Goal: Book appointment/travel/reservation

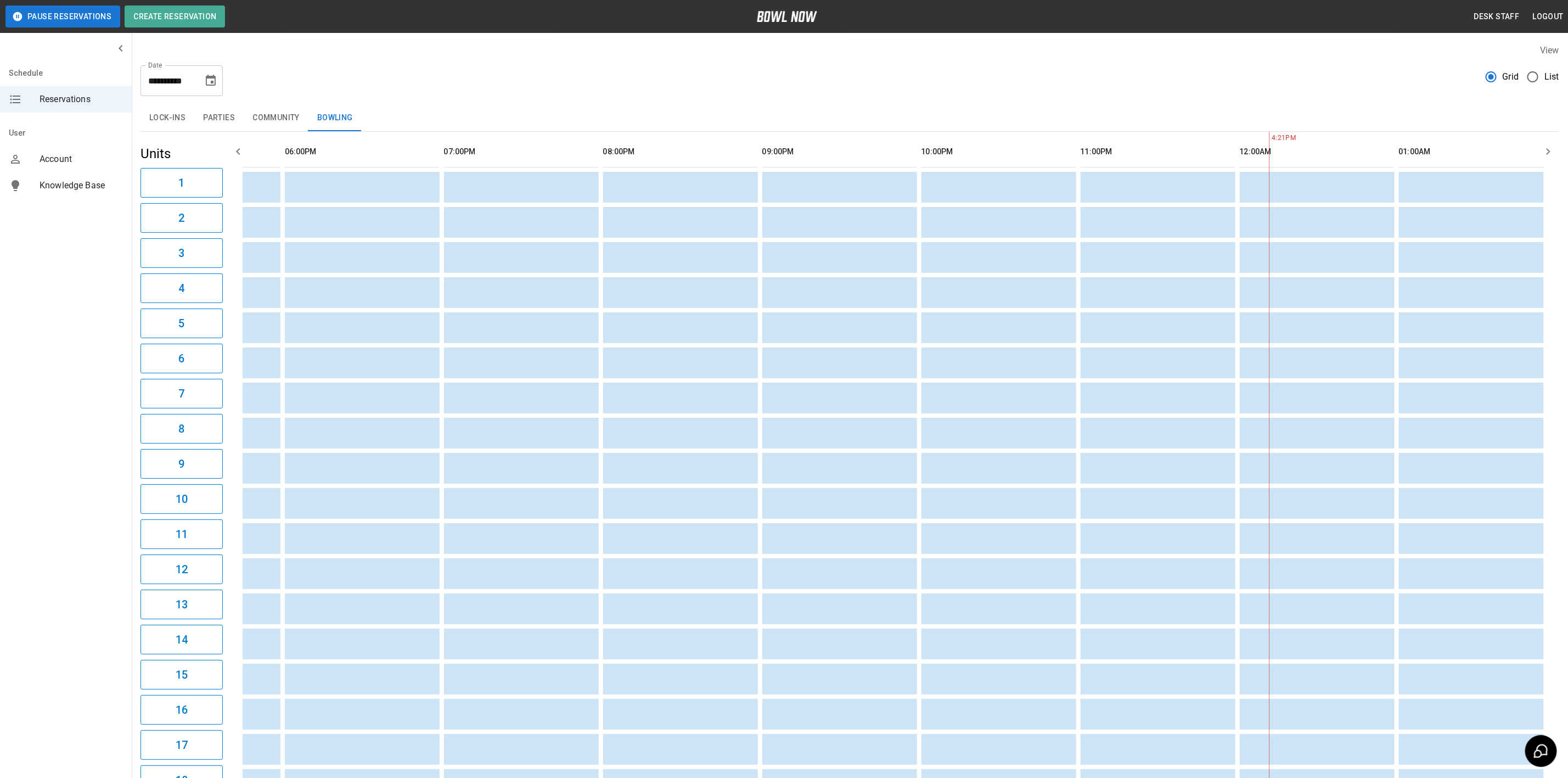
scroll to position [0, 1395]
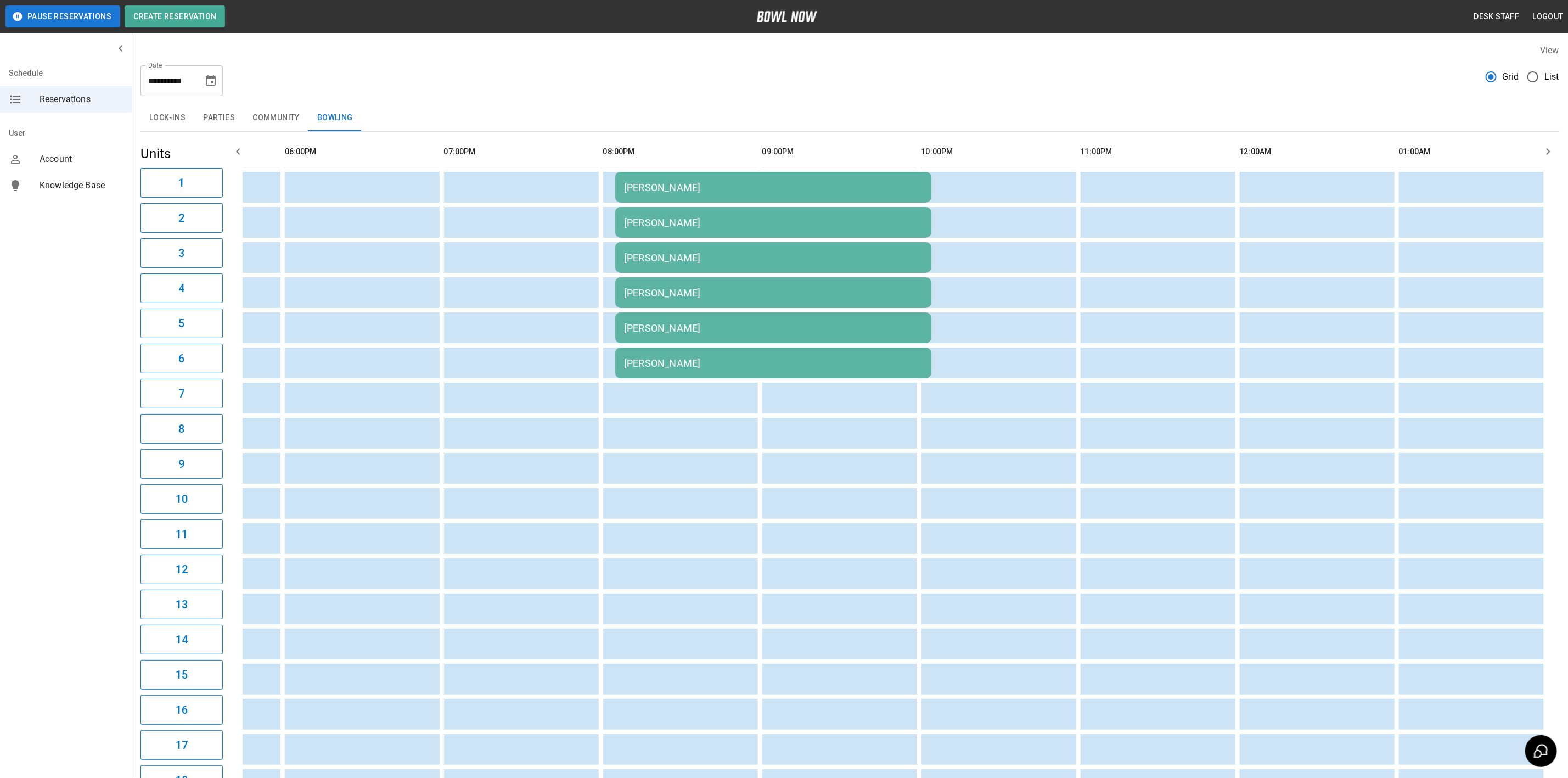
click at [219, 79] on button "Choose date, selected date is Oct 10, 2025" at bounding box center [210, 80] width 22 height 22
click at [160, 113] on icon "calendar view is open, switch to year view" at bounding box center [161, 114] width 5 height 3
drag, startPoint x: 143, startPoint y: 113, endPoint x: 156, endPoint y: 106, distance: 14.8
click at [155, 106] on div "[DATE]" at bounding box center [132, 114] width 78 height 16
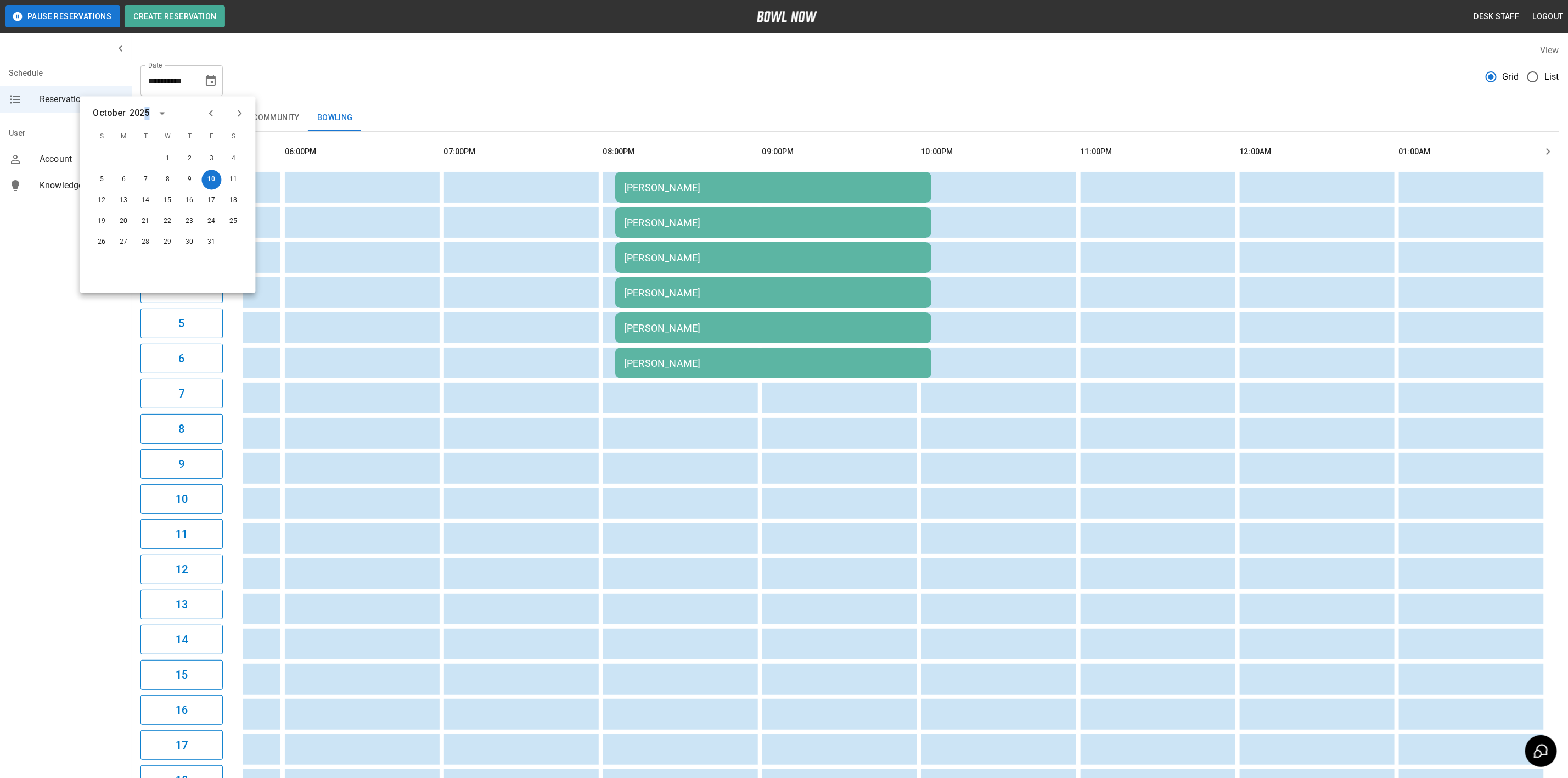
scroll to position [0, 0]
click at [213, 118] on icon "Previous month" at bounding box center [211, 114] width 14 height 14
drag, startPoint x: 193, startPoint y: 187, endPoint x: 171, endPoint y: 160, distance: 34.8
click at [193, 187] on button "11" at bounding box center [190, 181] width 20 height 20
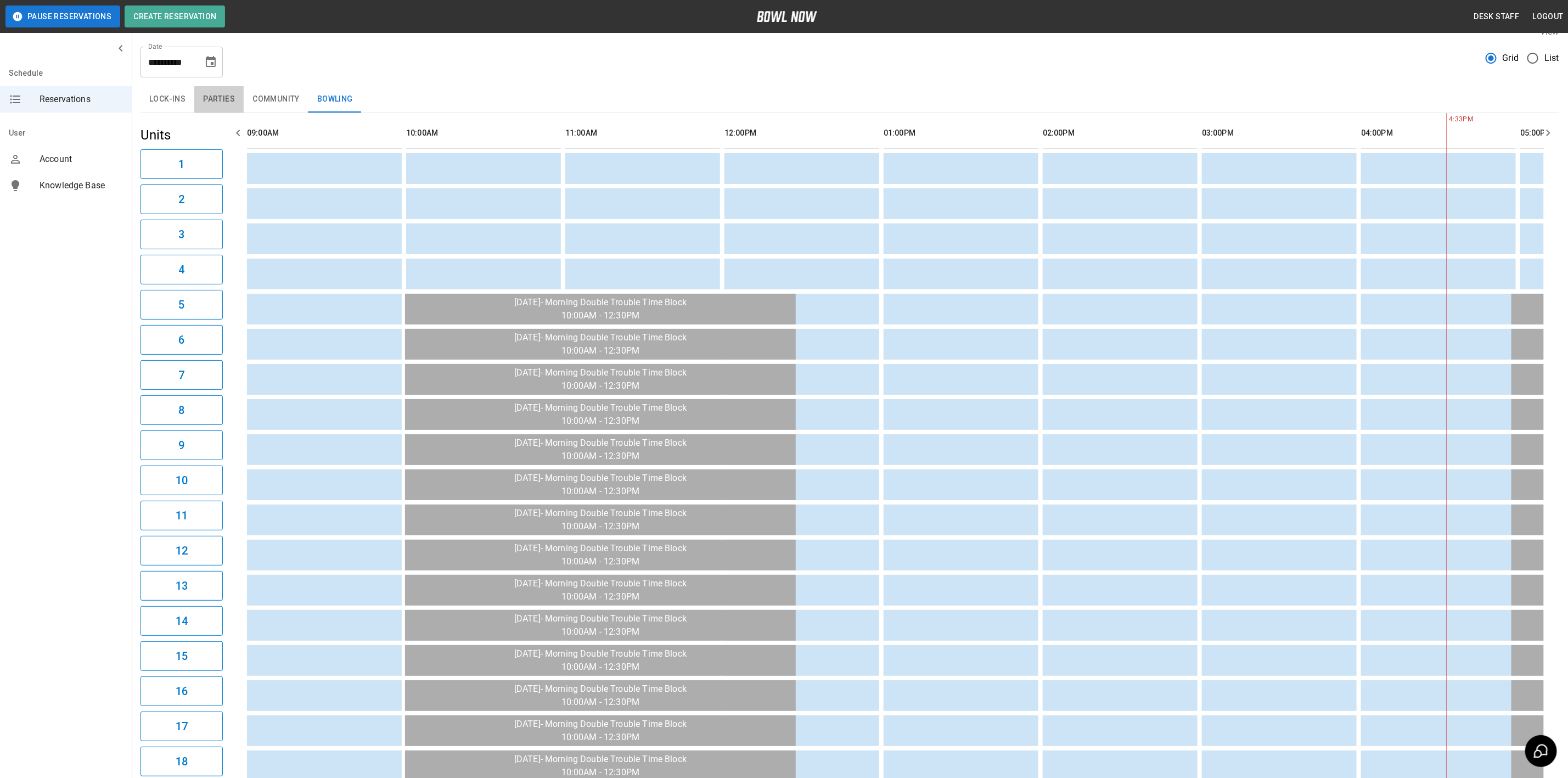
click at [227, 88] on button "Parties" at bounding box center [218, 99] width 50 height 26
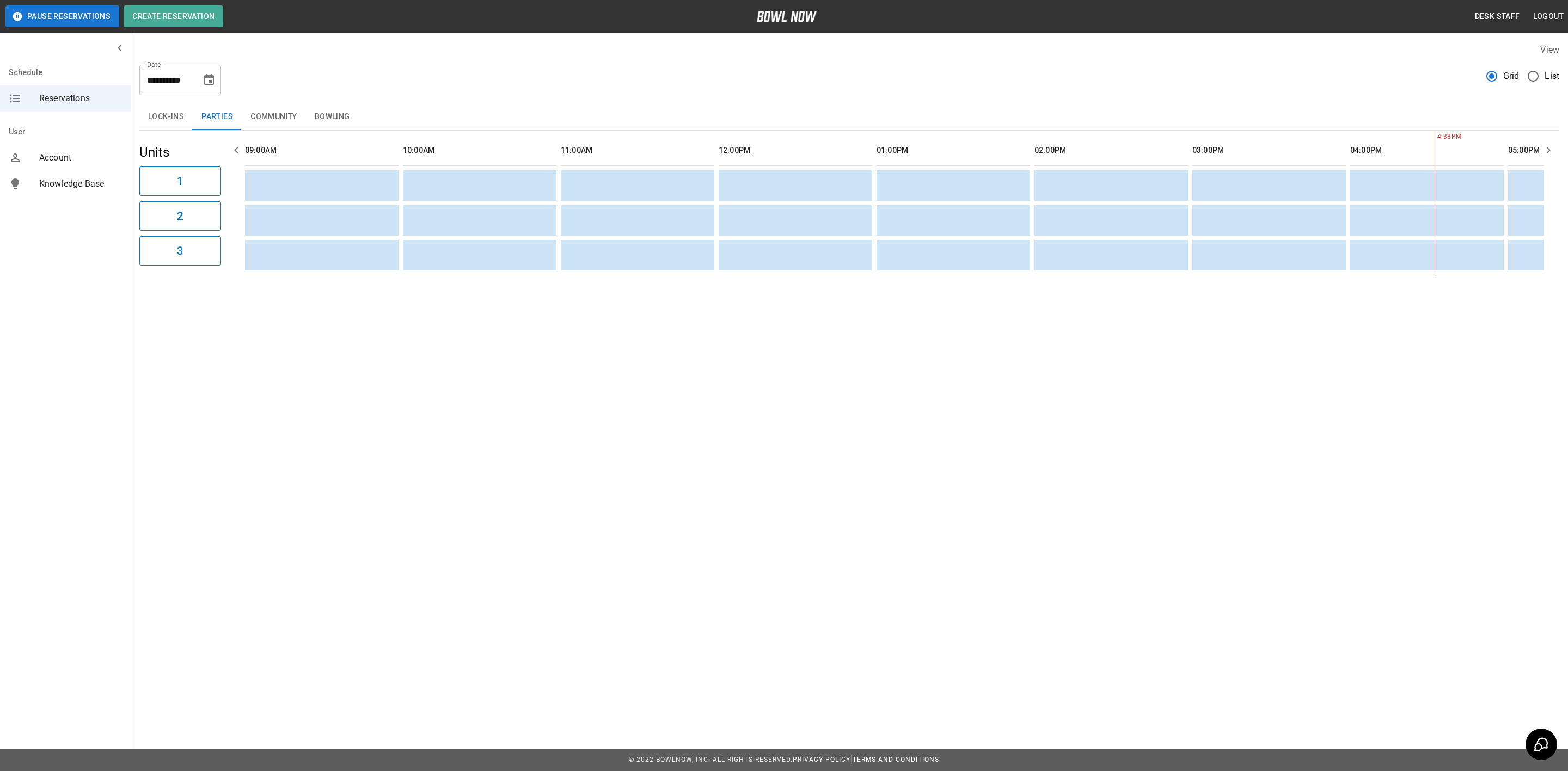
click at [217, 89] on div "**********" at bounding box center [180, 80] width 81 height 30
click at [211, 77] on icon "Choose date, selected date is Sep 11, 2025" at bounding box center [209, 80] width 10 height 11
click at [230, 179] on button "13" at bounding box center [232, 179] width 20 height 20
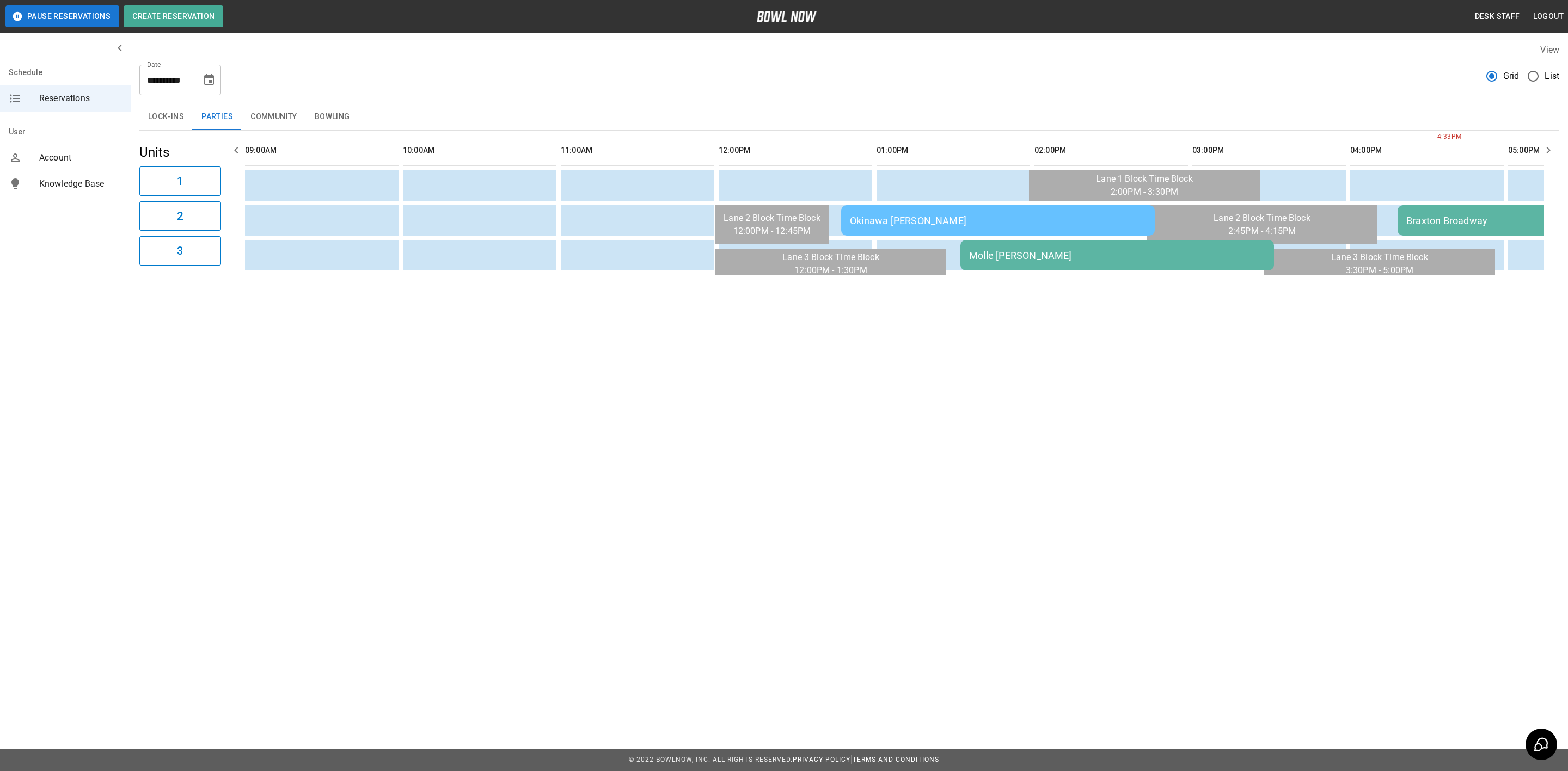
click at [904, 223] on div "Okinawa [PERSON_NAME]" at bounding box center [998, 220] width 296 height 12
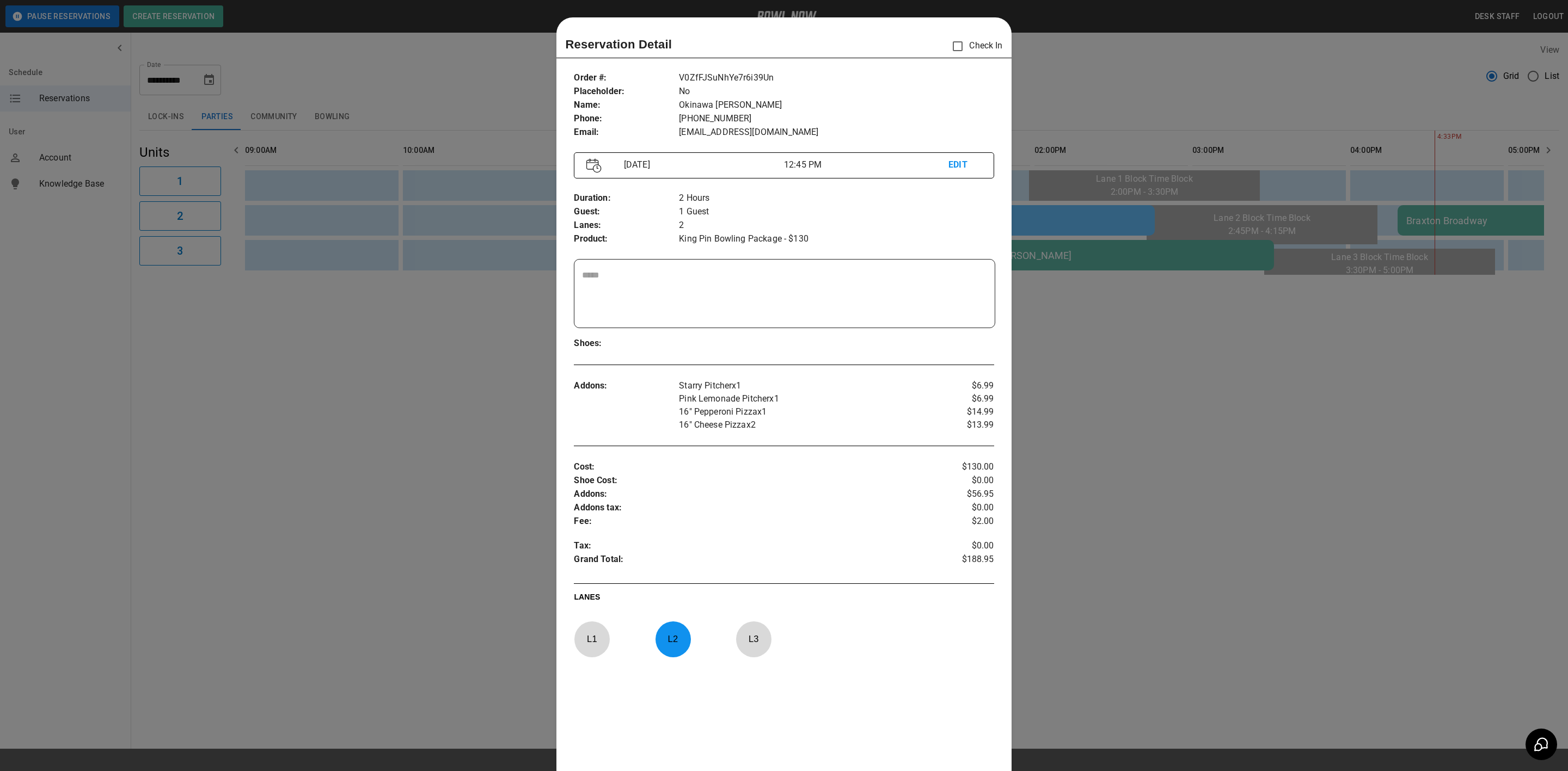
scroll to position [17, 0]
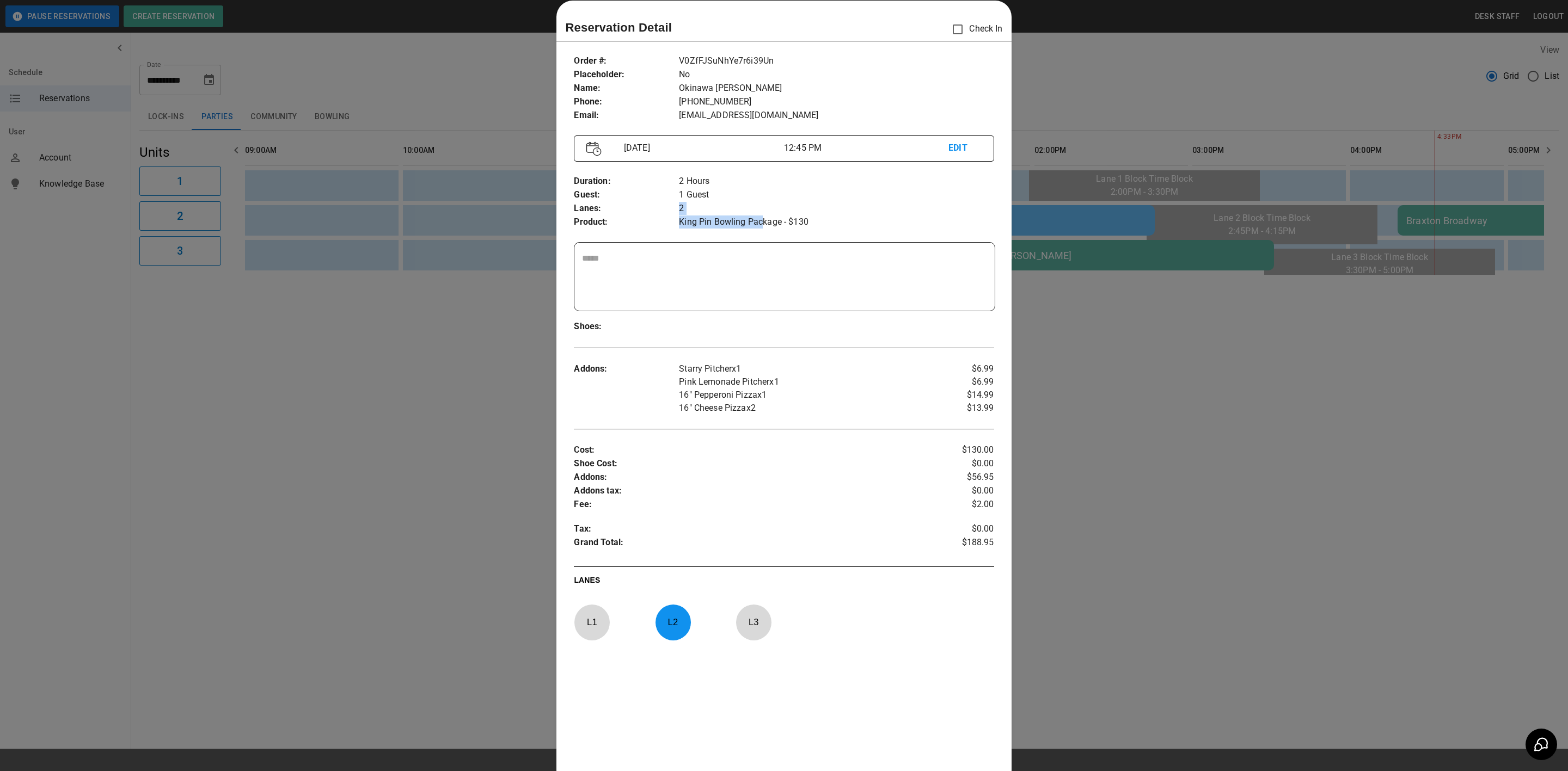
drag, startPoint x: 685, startPoint y: 213, endPoint x: 758, endPoint y: 217, distance: 73.1
click at [758, 217] on div "2 Hours 1 Guest 2 King Pin Bowling Package - $130" at bounding box center [837, 201] width 315 height 55
click at [1077, 591] on div at bounding box center [784, 386] width 1568 height 771
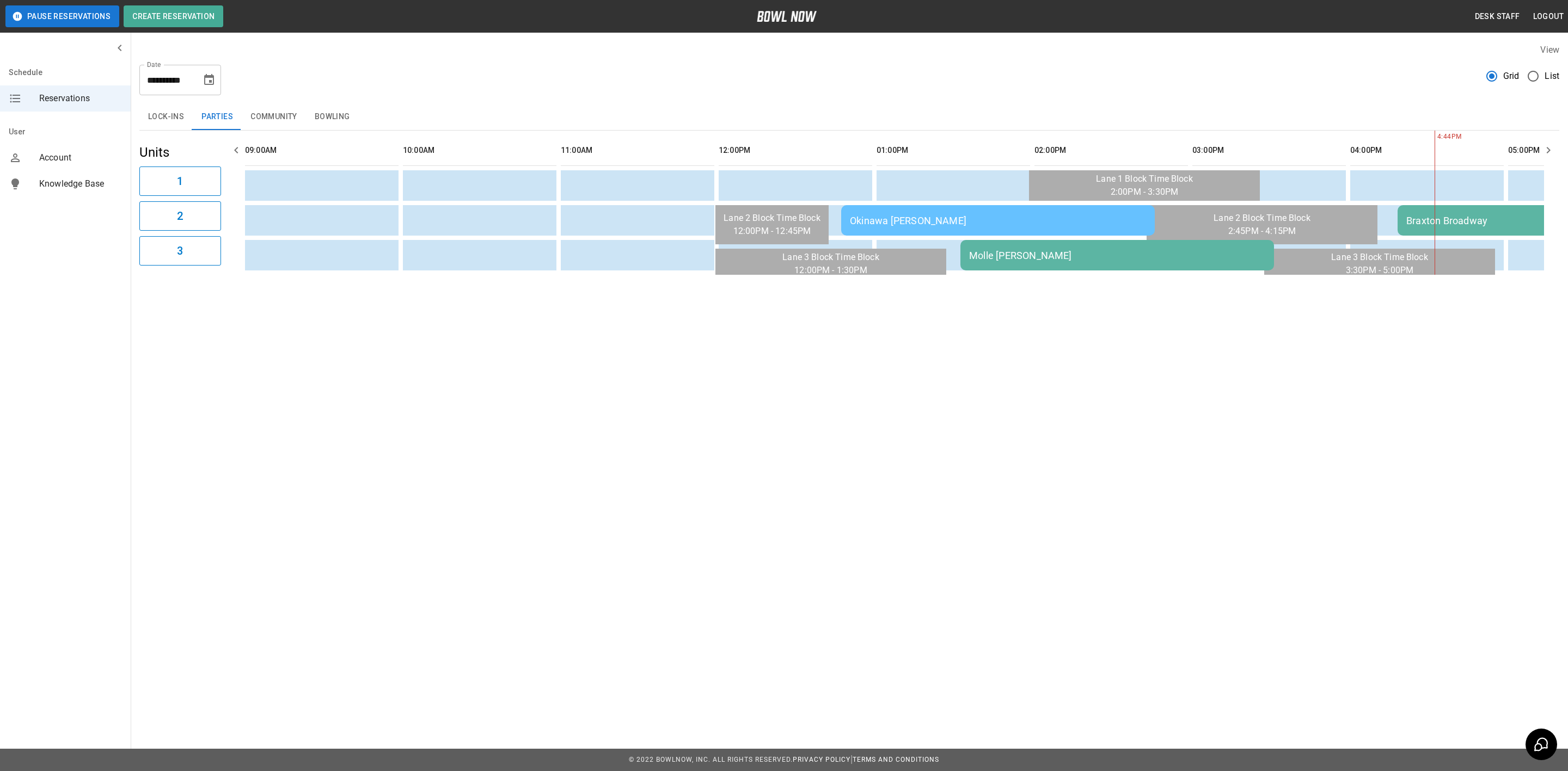
click at [864, 209] on td "Okinawa [PERSON_NAME]" at bounding box center [998, 220] width 313 height 30
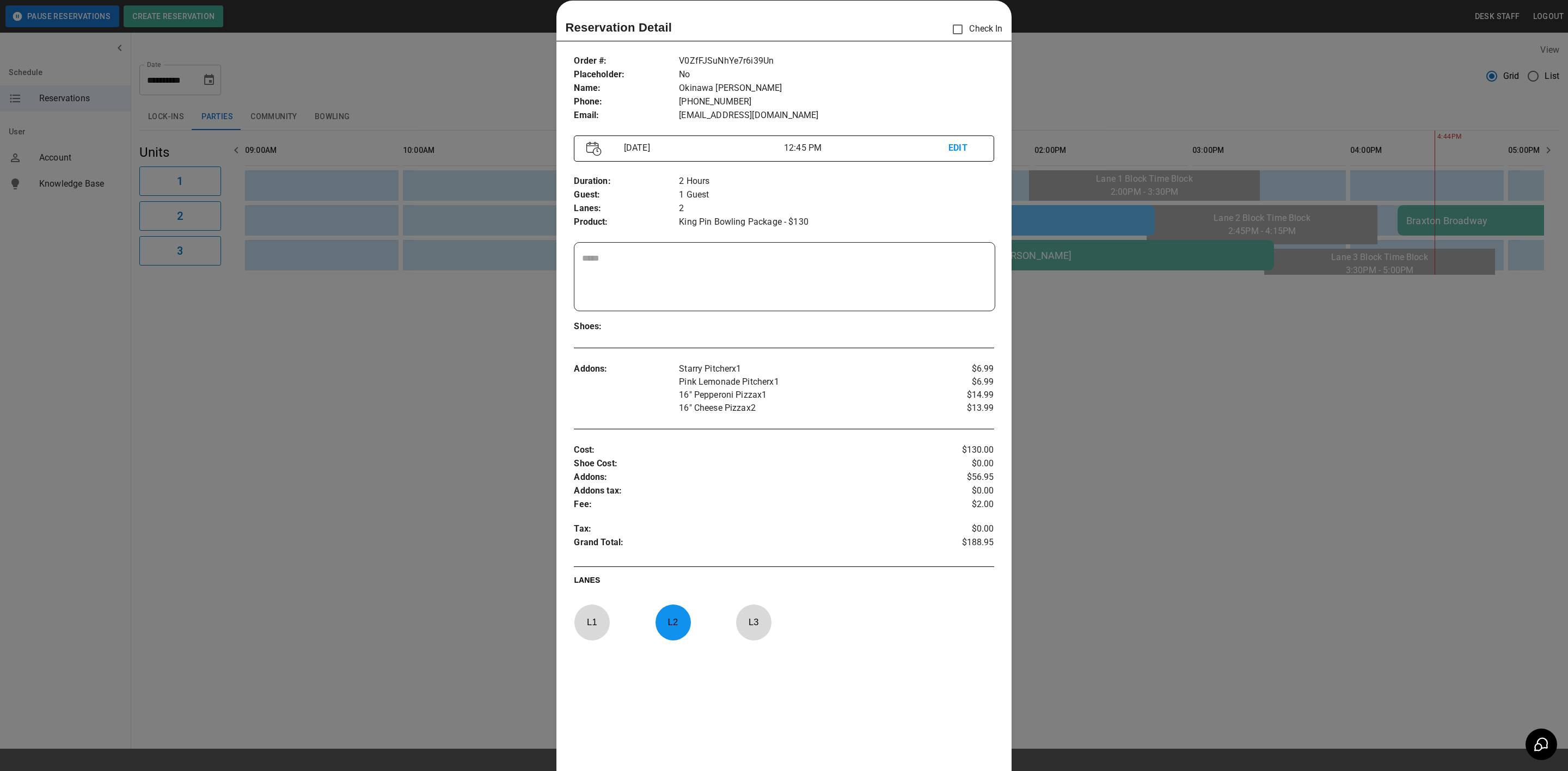
click at [196, 601] on div at bounding box center [784, 386] width 1568 height 771
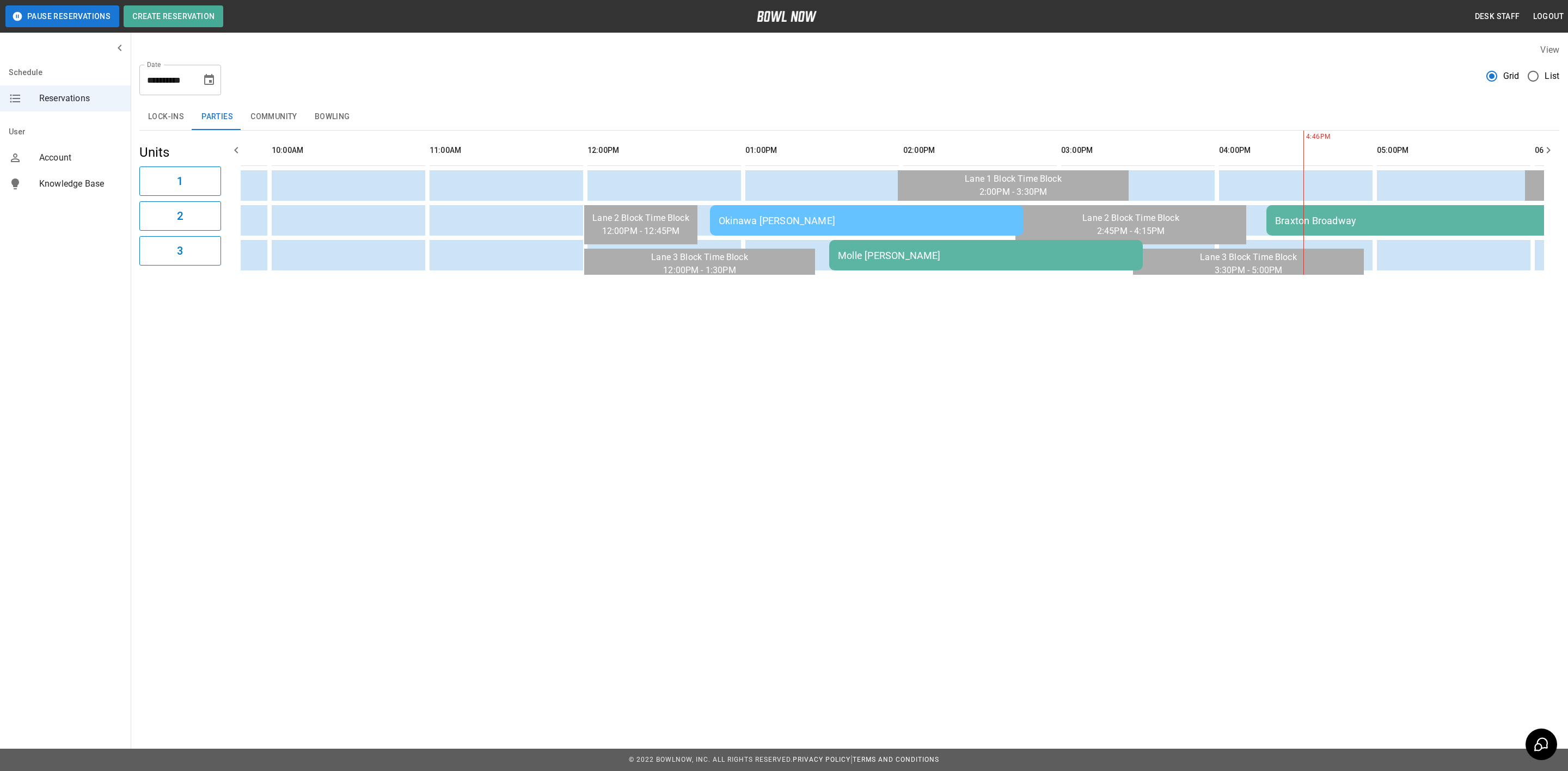
scroll to position [0, 260]
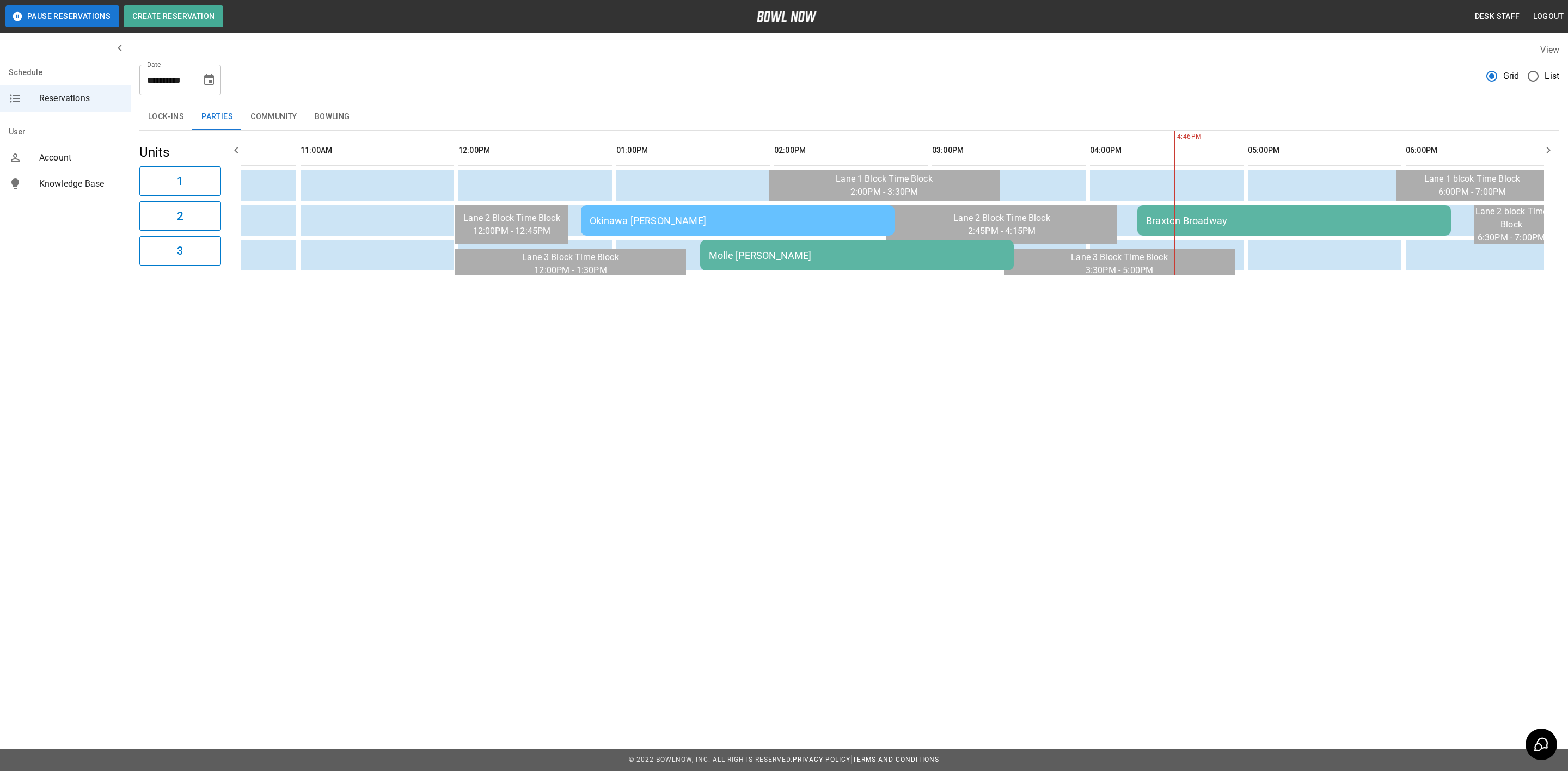
click at [815, 252] on div "Molle [PERSON_NAME]" at bounding box center [856, 255] width 296 height 12
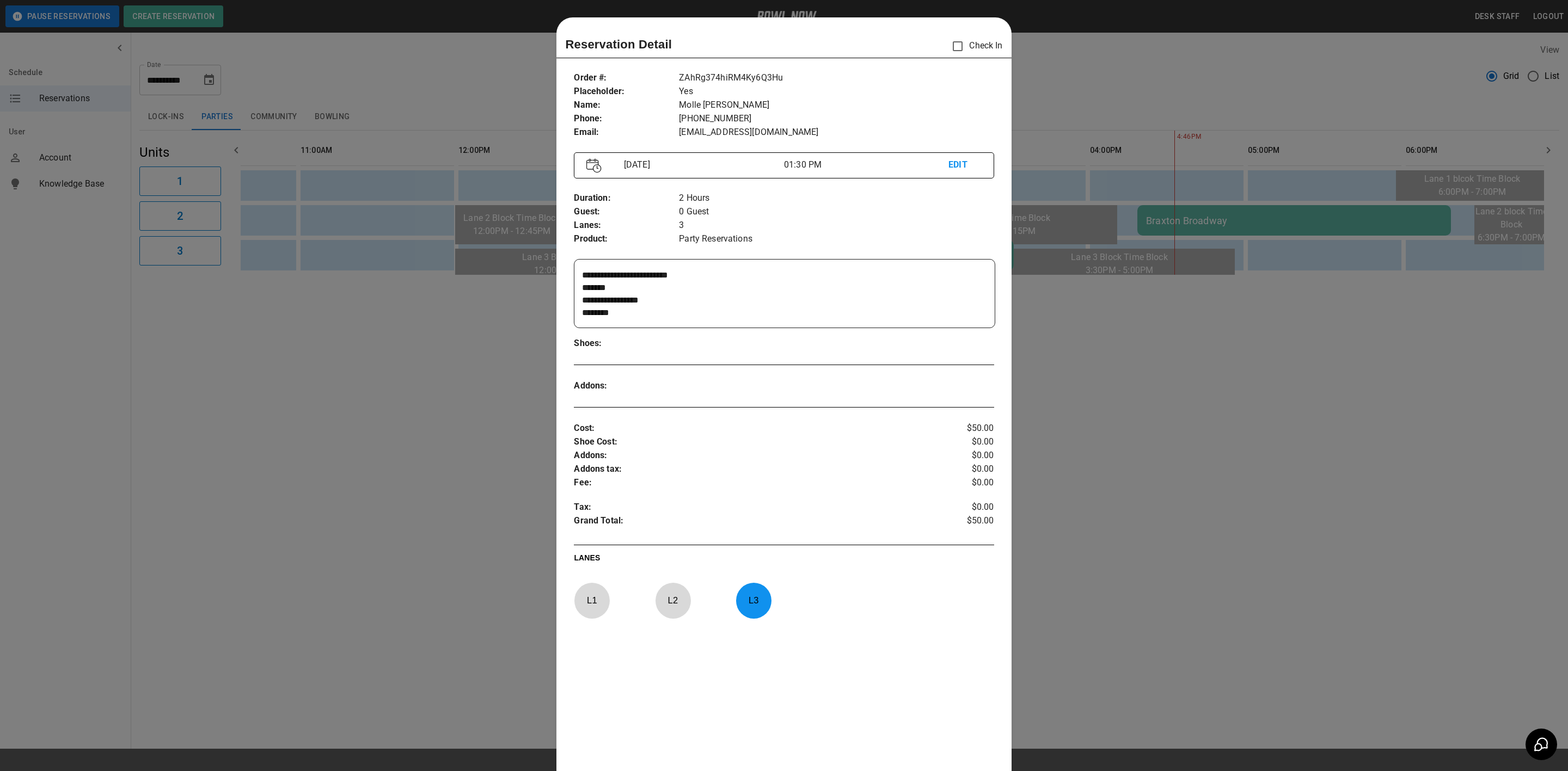
scroll to position [17, 0]
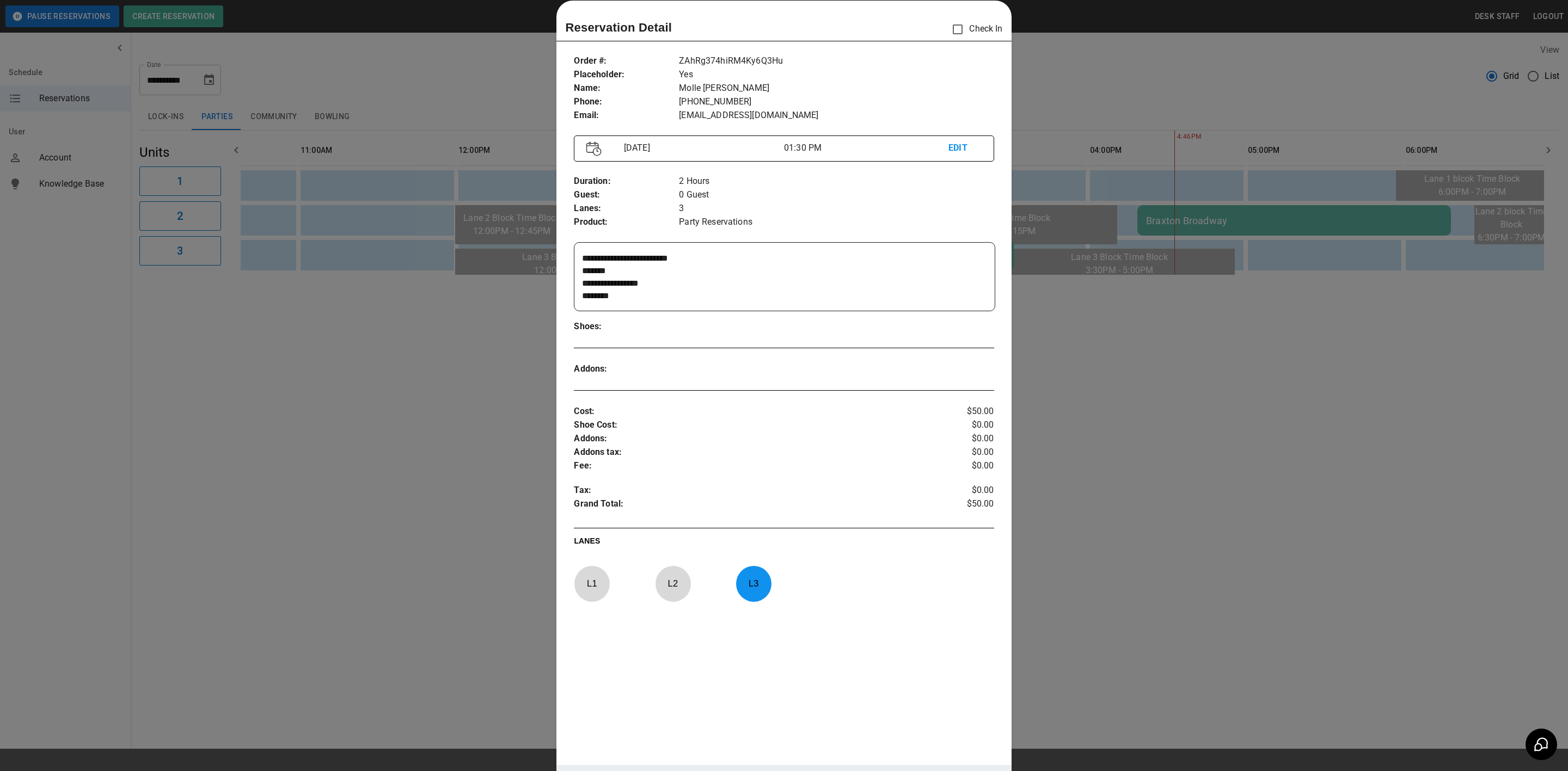
click at [356, 583] on div at bounding box center [784, 386] width 1568 height 771
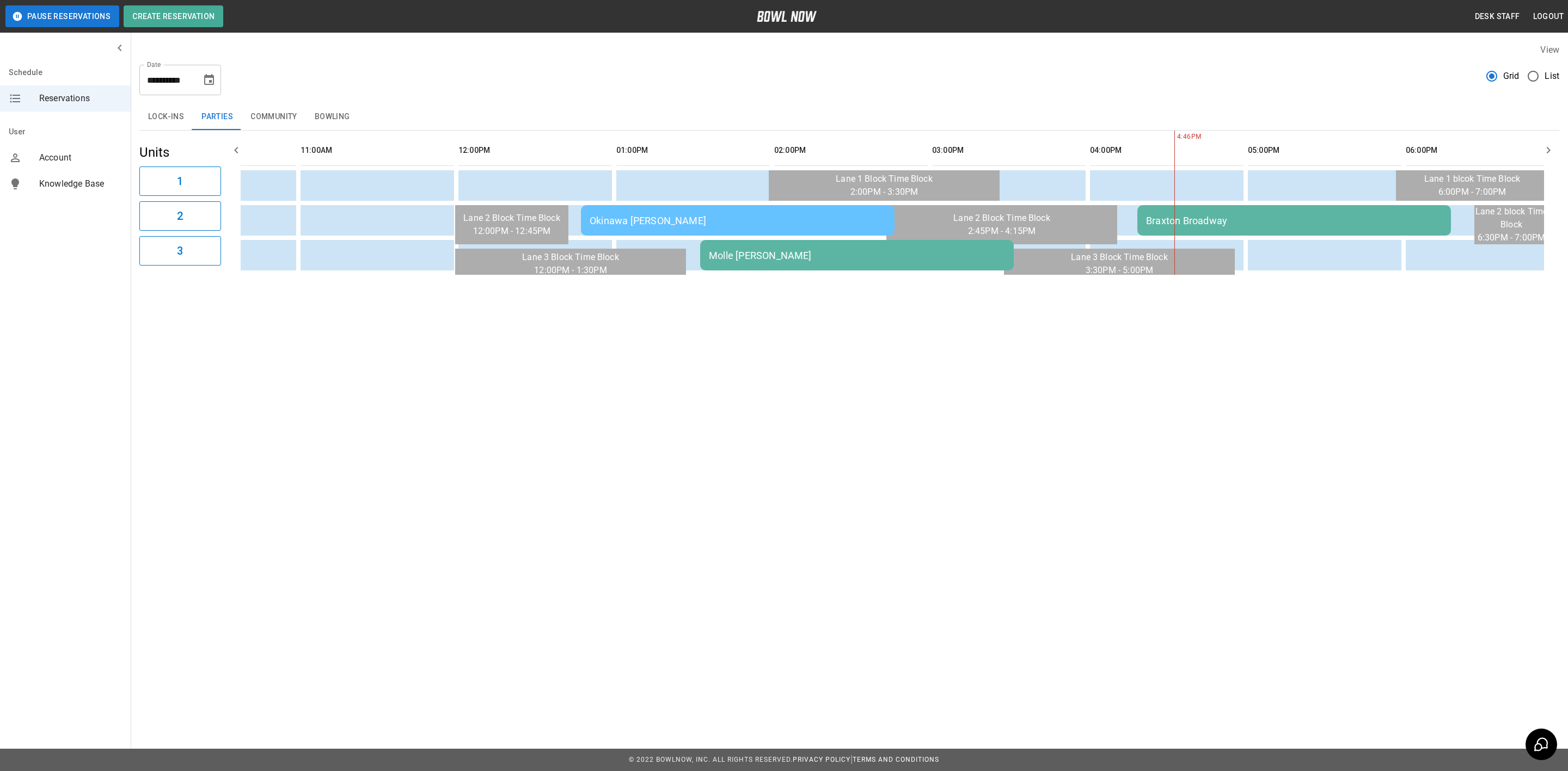
click at [1217, 209] on td "Braxton Broadway" at bounding box center [1294, 220] width 313 height 30
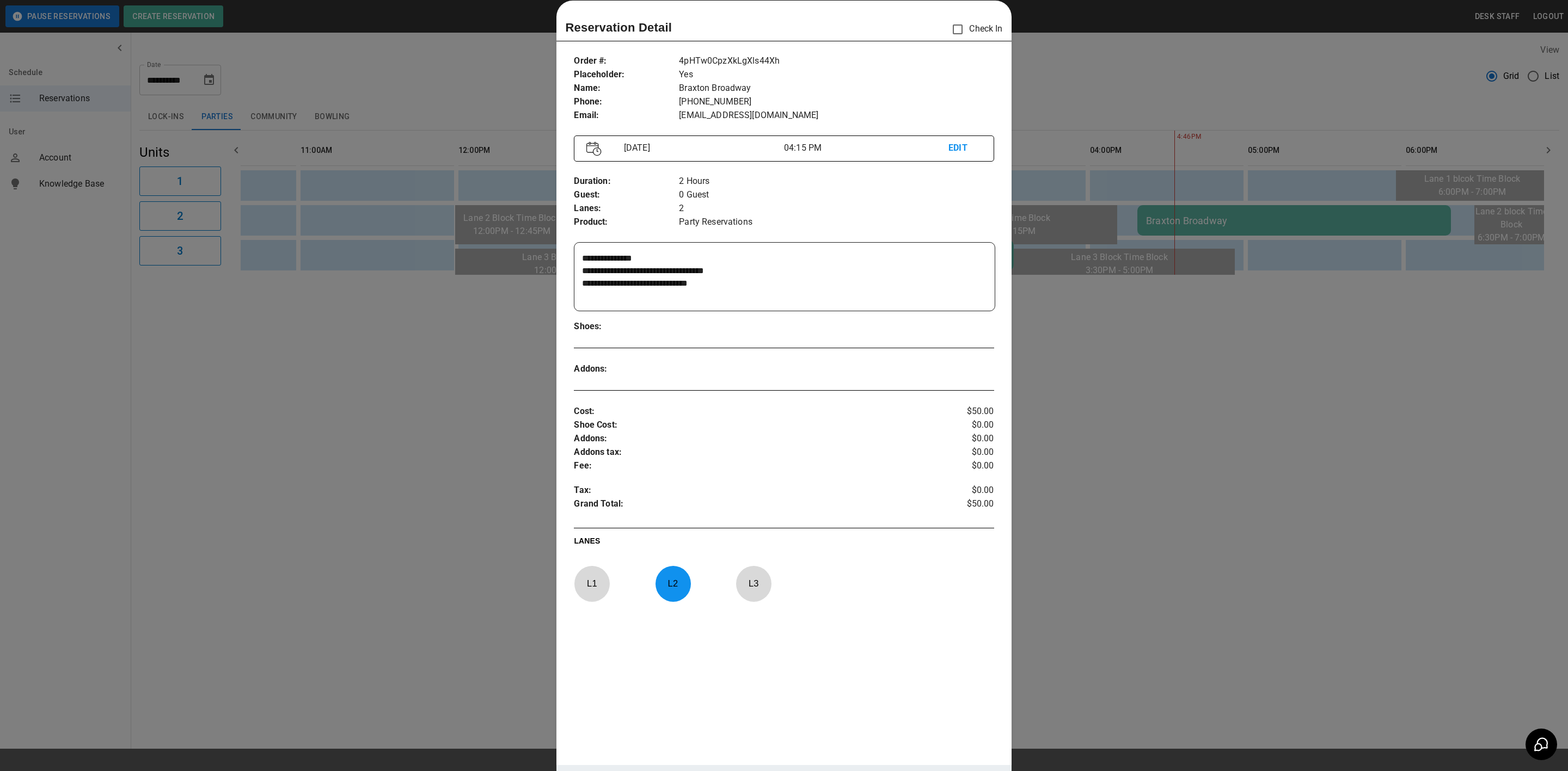
click at [475, 445] on div at bounding box center [784, 386] width 1568 height 771
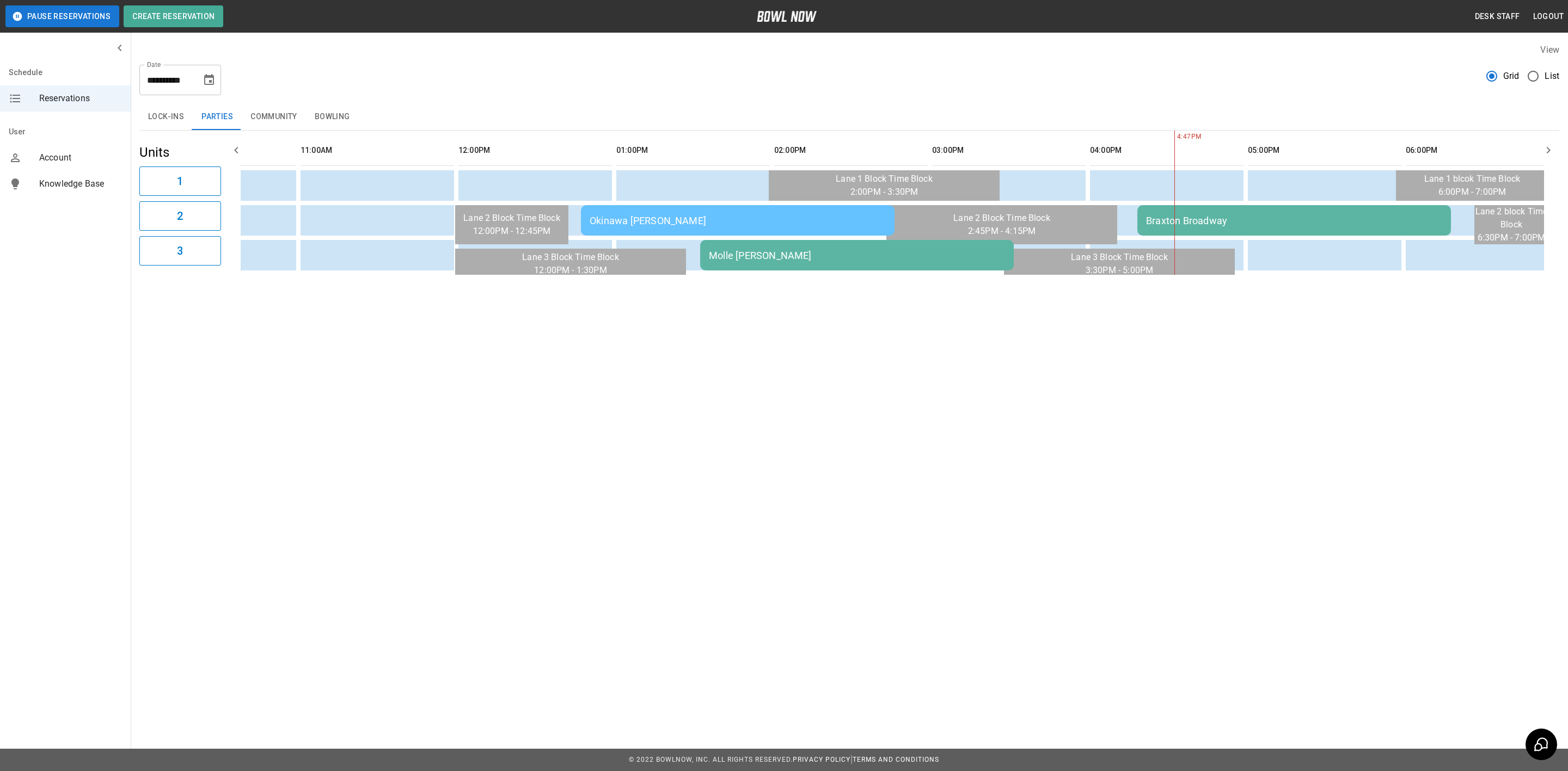
click at [1145, 205] on td "Braxton Broadway" at bounding box center [1294, 220] width 313 height 30
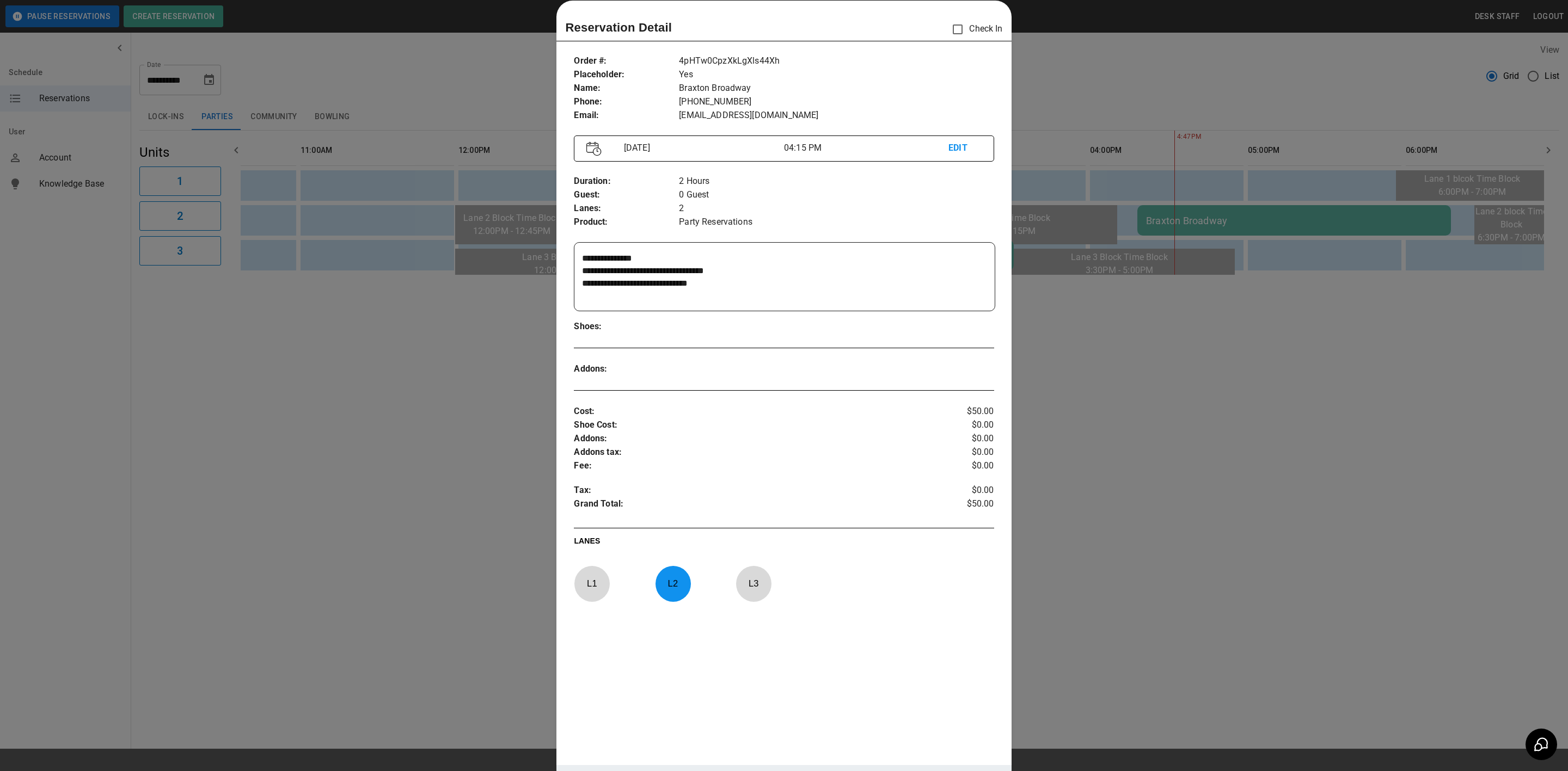
click at [1146, 474] on div at bounding box center [784, 386] width 1568 height 771
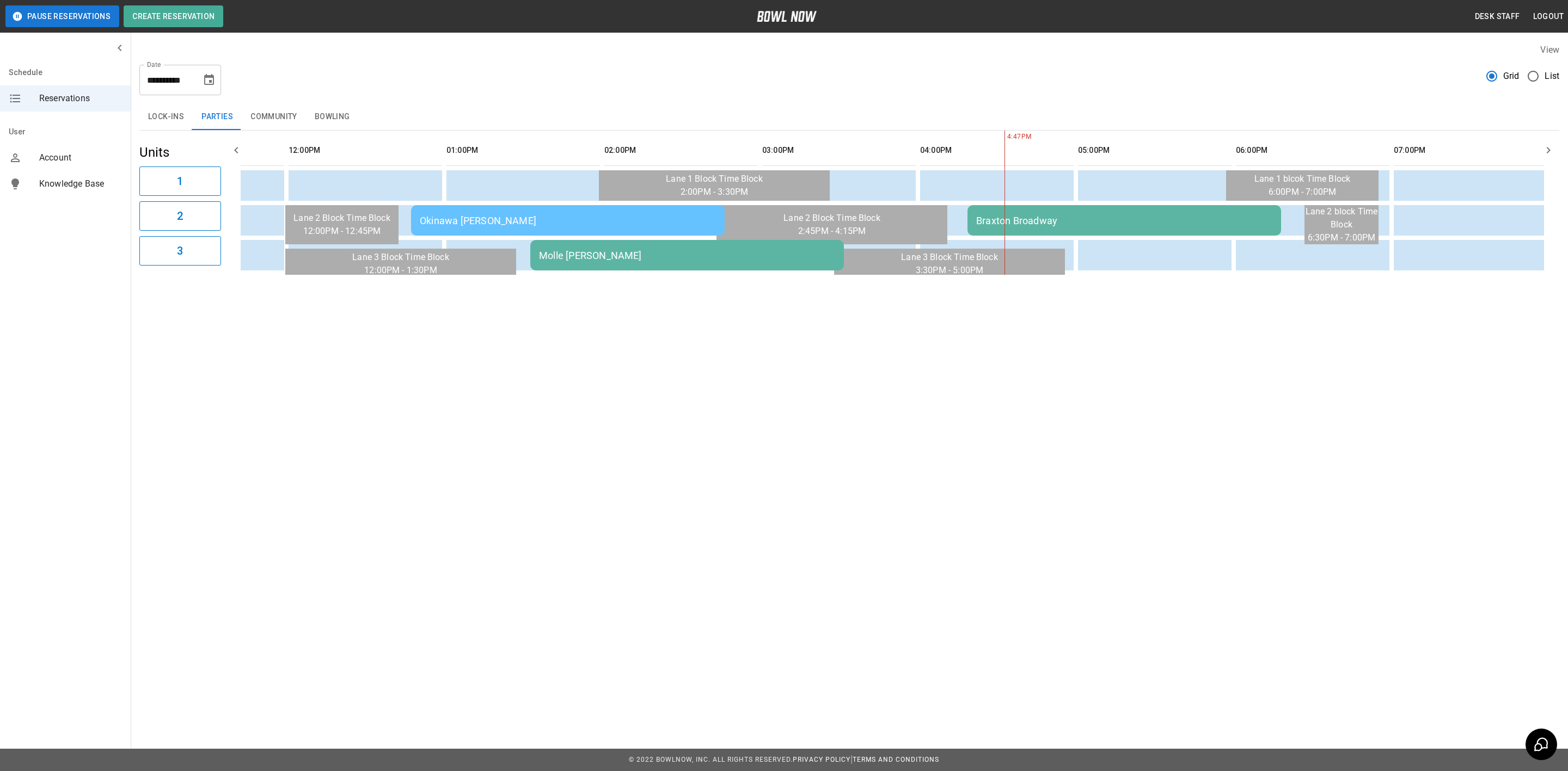
scroll to position [0, 0]
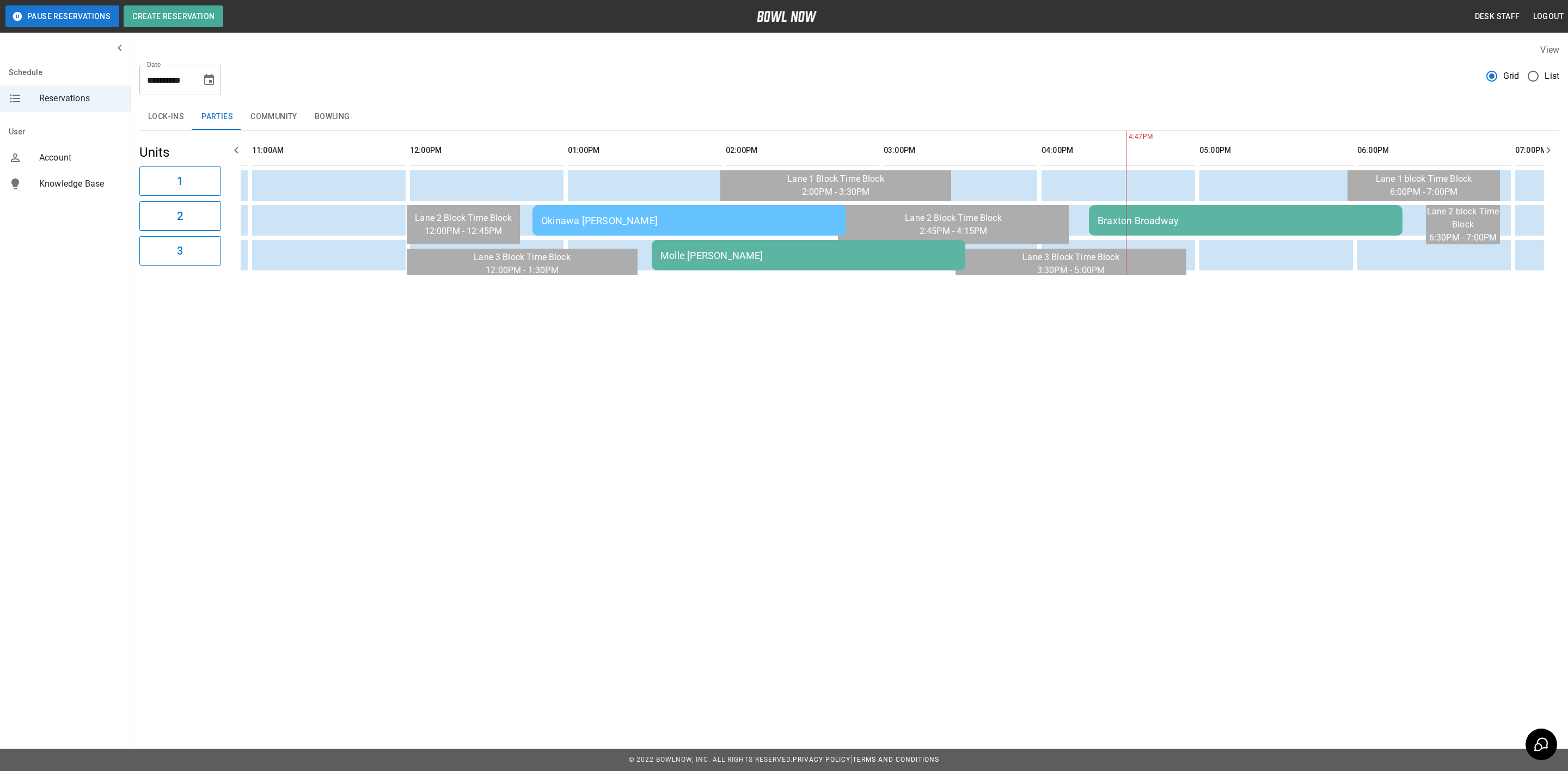
click at [206, 79] on icon "Choose date, selected date is Sep 13, 2025" at bounding box center [209, 80] width 13 height 13
click at [89, 186] on div "7 8 9 10 11 12 13" at bounding box center [166, 179] width 175 height 20
click at [98, 198] on button "14" at bounding box center [101, 199] width 20 height 20
type input "**********"
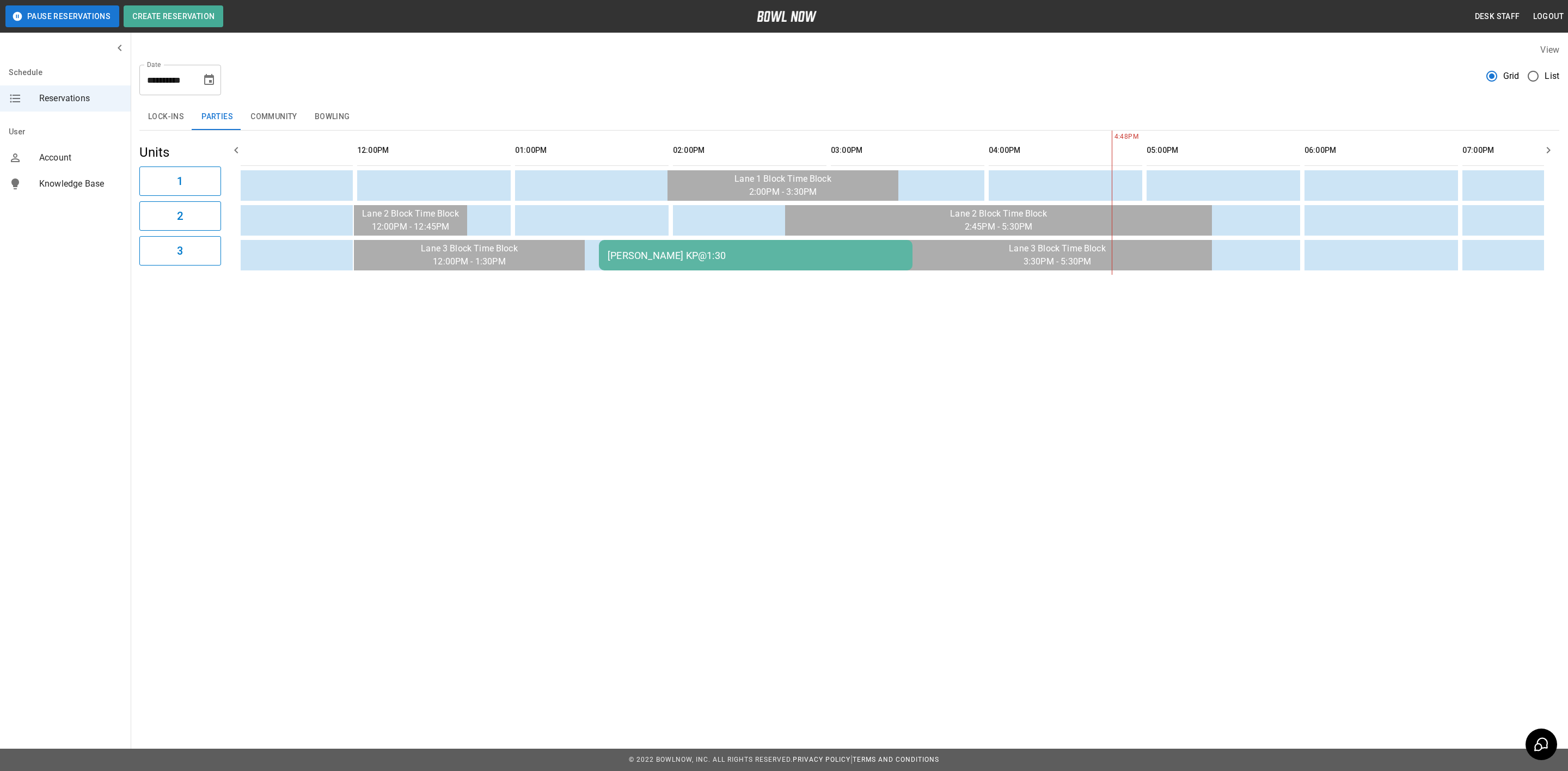
scroll to position [0, 373]
click at [619, 255] on div "[PERSON_NAME] KP@1:30" at bounding box center [744, 255] width 296 height 12
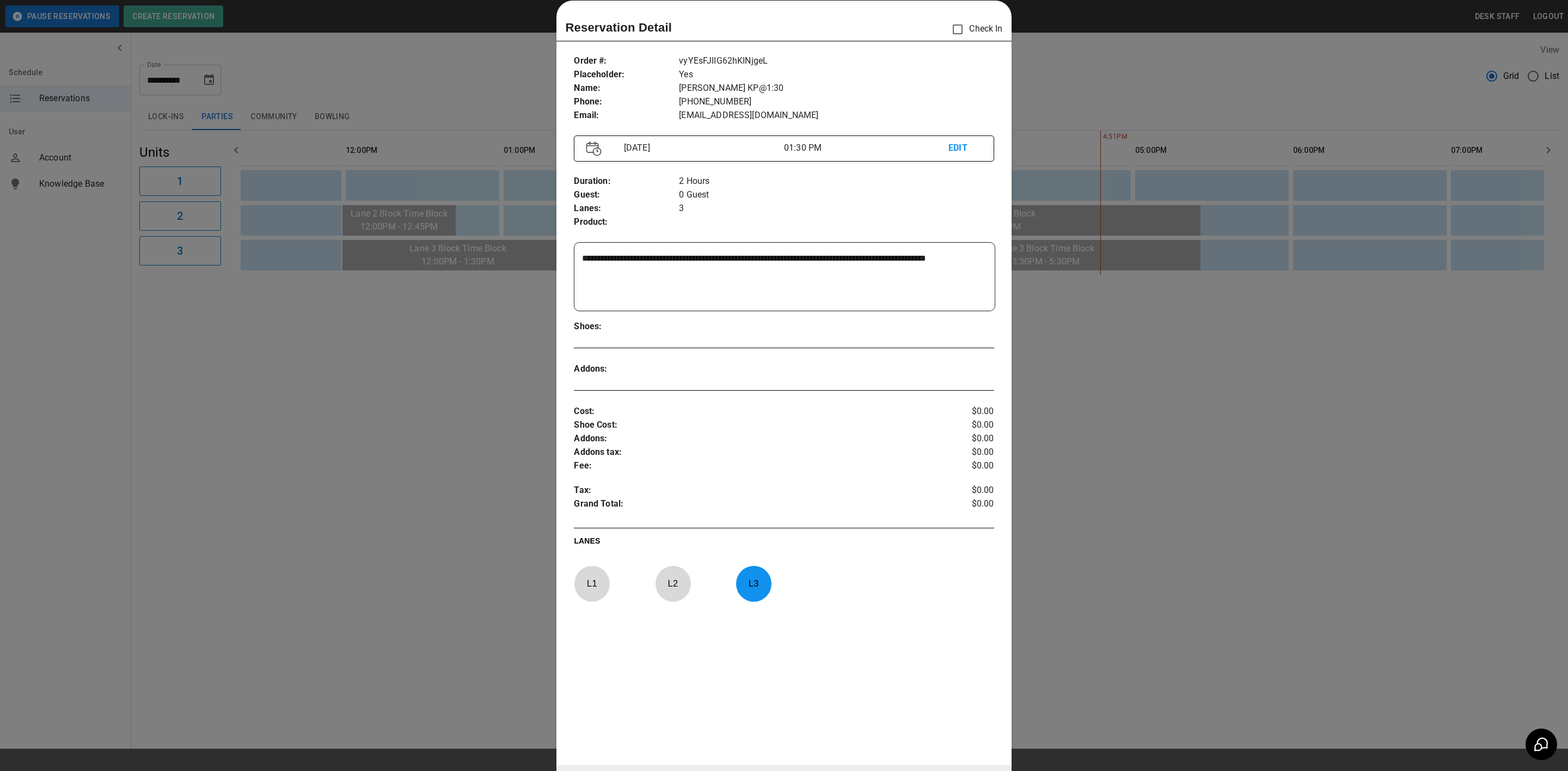
click at [200, 524] on div at bounding box center [784, 386] width 1568 height 771
